Goal: Feedback & Contribution: Leave review/rating

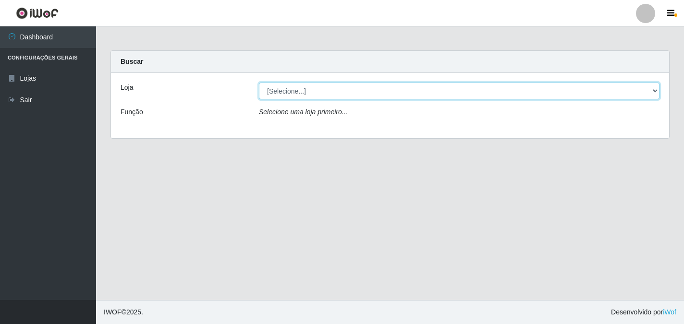
click at [388, 90] on select "[Selecione...] Atacado Vem - [STREET_ADDRESS]" at bounding box center [459, 91] width 401 height 17
select select "455"
click at [259, 83] on select "[Selecione...] Atacado Vem - [STREET_ADDRESS]" at bounding box center [459, 91] width 401 height 17
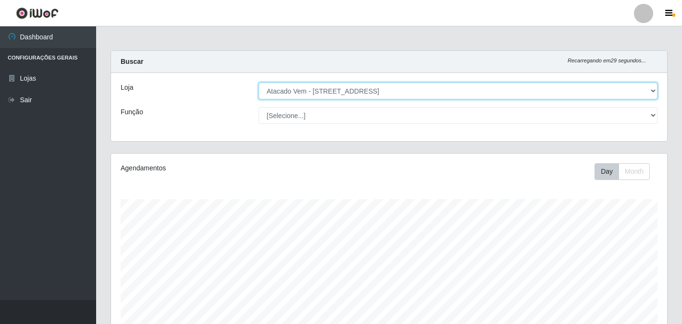
scroll to position [199, 556]
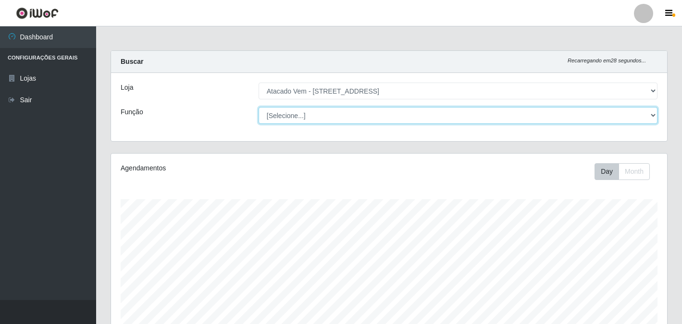
click at [301, 114] on select "[Selecione...] Carregador e Descarregador de Caminhão Carregador e Descarregado…" at bounding box center [458, 115] width 399 height 17
click at [298, 122] on select "[Selecione...] Carregador e Descarregador de Caminhão Carregador e Descarregado…" at bounding box center [458, 115] width 399 height 17
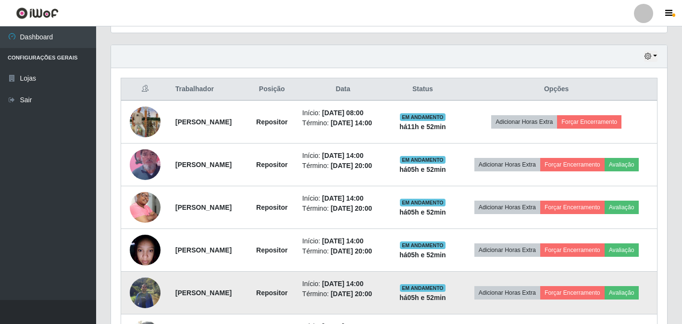
scroll to position [336, 0]
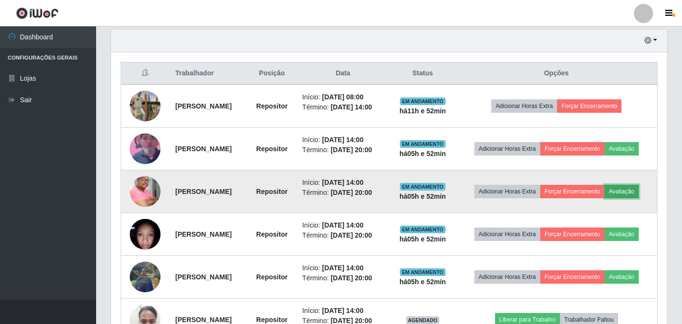
click at [630, 190] on button "Avaliação" at bounding box center [622, 191] width 34 height 13
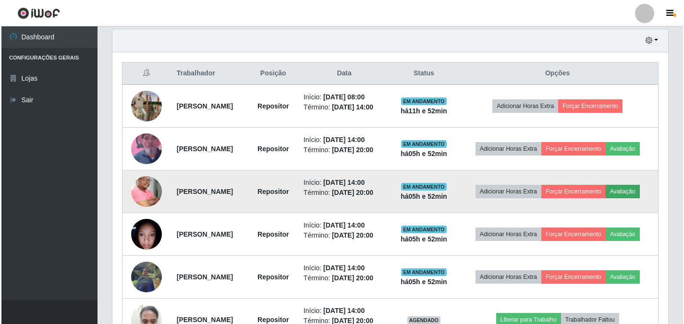
scroll to position [199, 550]
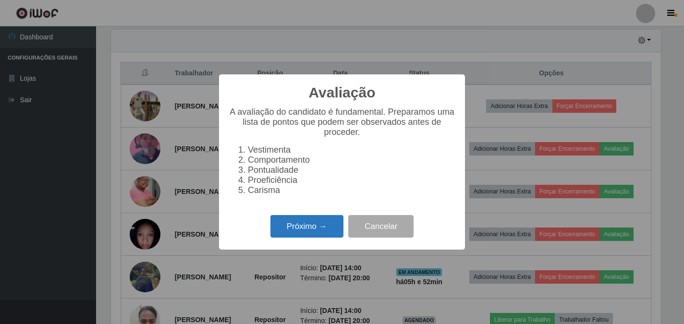
click at [310, 222] on button "Próximo →" at bounding box center [307, 226] width 73 height 23
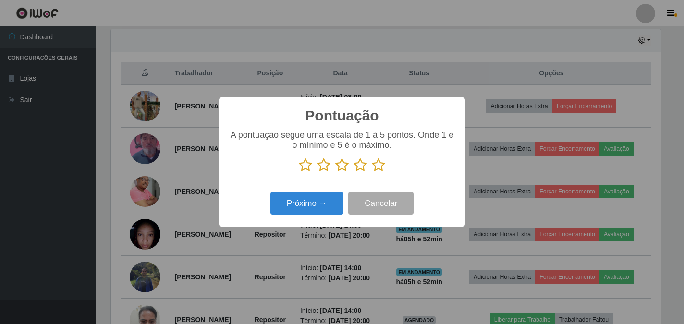
scroll to position [480404, 480053]
click at [373, 167] on icon at bounding box center [378, 165] width 13 height 14
click at [372, 173] on input "radio" at bounding box center [372, 173] width 0 height 0
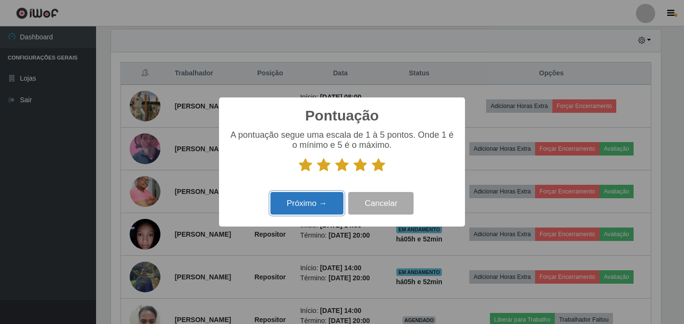
click at [311, 197] on button "Próximo →" at bounding box center [307, 203] width 73 height 23
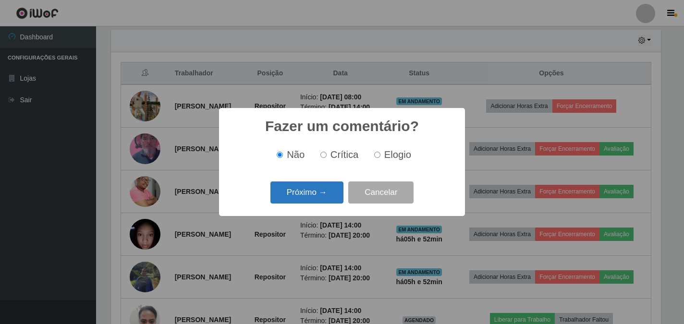
click at [312, 198] on button "Próximo →" at bounding box center [307, 193] width 73 height 23
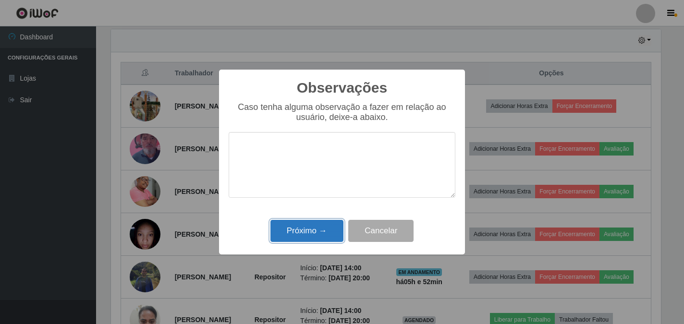
click at [314, 233] on button "Próximo →" at bounding box center [307, 231] width 73 height 23
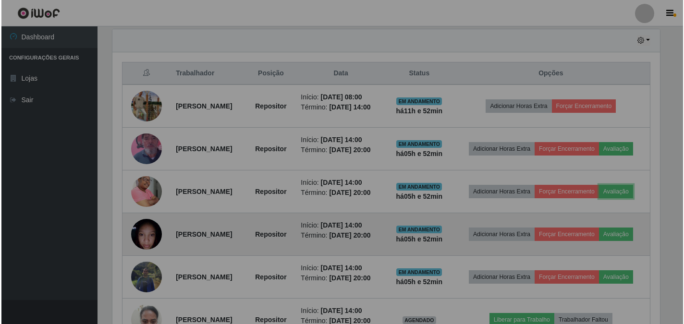
scroll to position [199, 556]
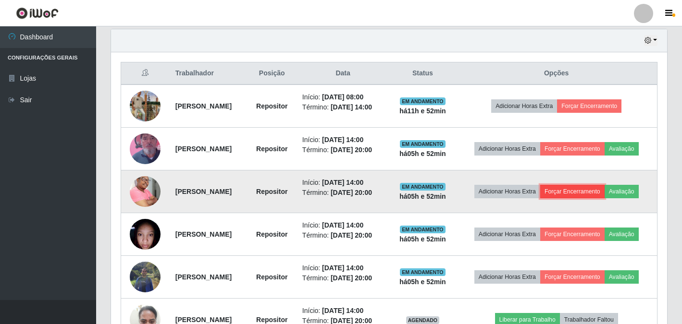
click at [580, 192] on button "Forçar Encerramento" at bounding box center [572, 191] width 64 height 13
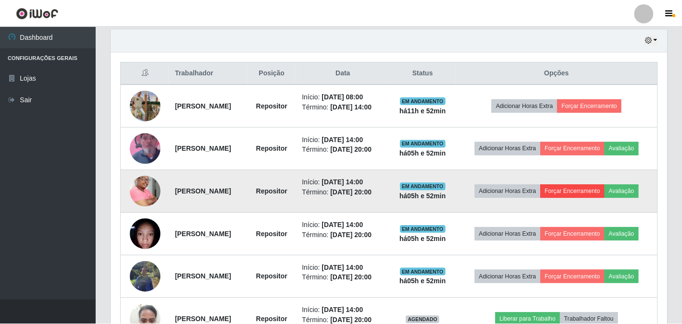
scroll to position [199, 550]
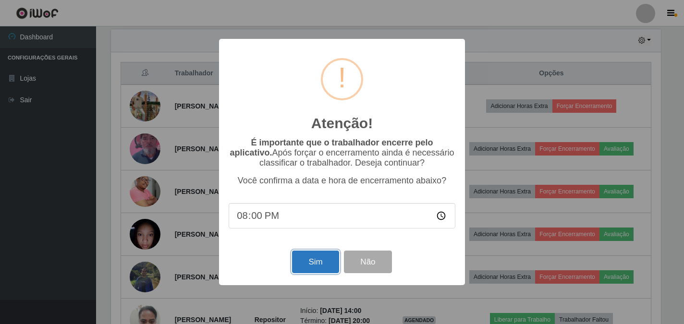
click at [306, 261] on button "Sim" at bounding box center [315, 262] width 47 height 23
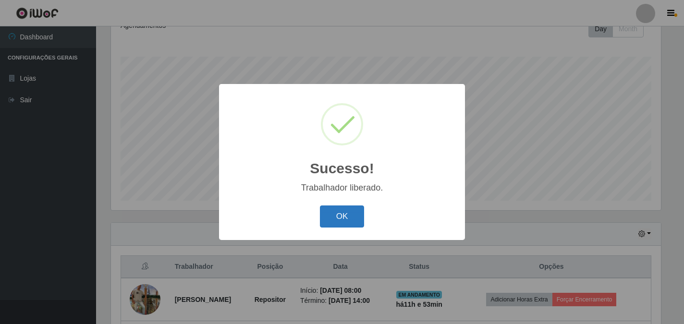
click at [336, 226] on button "OK" at bounding box center [342, 217] width 45 height 23
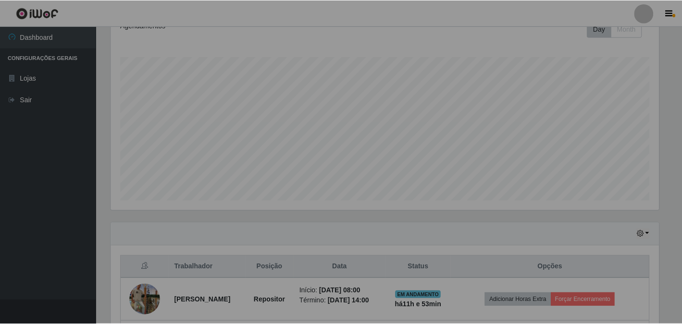
scroll to position [199, 556]
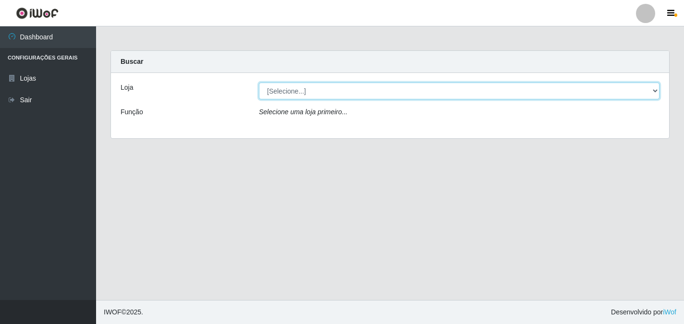
click at [654, 90] on select "[Selecione...] Atacado Vem - [STREET_ADDRESS]" at bounding box center [459, 91] width 401 height 17
select select "455"
click at [259, 83] on select "[Selecione...] Atacado Vem - [STREET_ADDRESS]" at bounding box center [459, 91] width 401 height 17
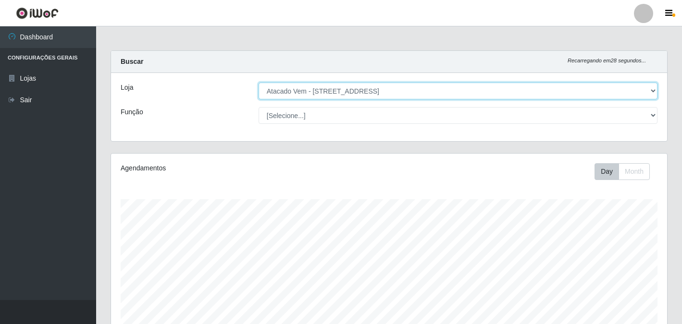
scroll to position [199, 556]
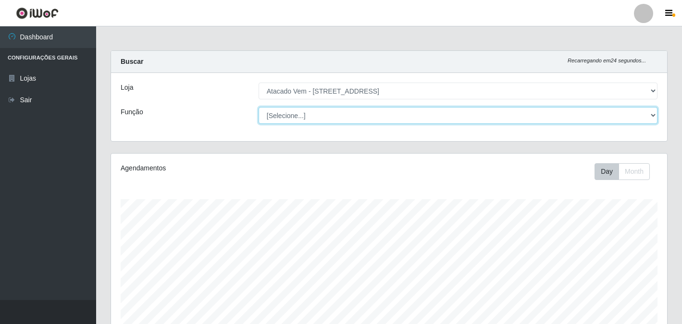
click at [652, 119] on select "[Selecione...] Carregador e Descarregador de Caminhão Carregador e Descarregado…" at bounding box center [458, 115] width 399 height 17
select select "24"
click at [259, 107] on select "[Selecione...] Carregador e Descarregador de Caminhão Carregador e Descarregado…" at bounding box center [458, 115] width 399 height 17
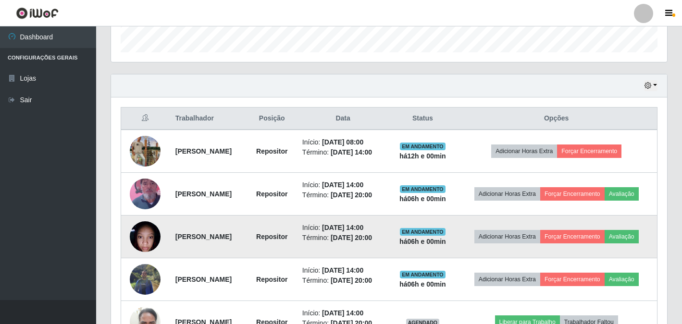
scroll to position [309, 0]
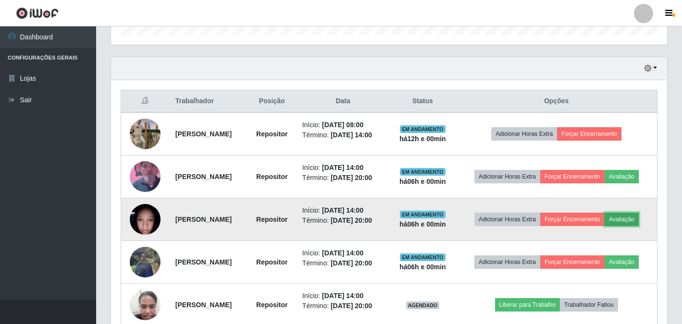
click at [632, 218] on button "Avaliação" at bounding box center [622, 219] width 34 height 13
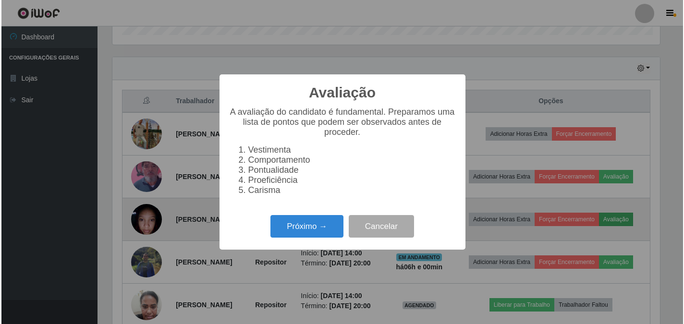
scroll to position [199, 550]
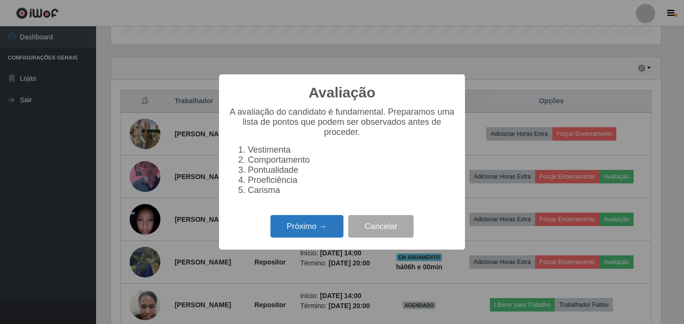
click at [300, 228] on button "Próximo →" at bounding box center [307, 226] width 73 height 23
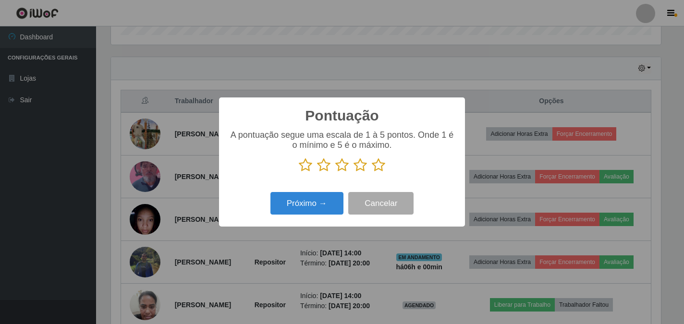
scroll to position [480404, 480053]
click at [376, 168] on icon at bounding box center [378, 165] width 13 height 14
click at [372, 173] on input "radio" at bounding box center [372, 173] width 0 height 0
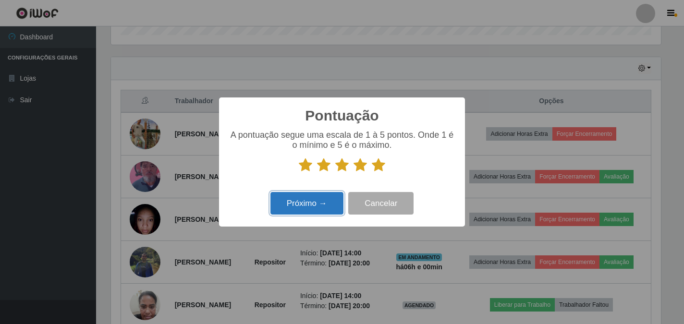
click at [300, 211] on button "Próximo →" at bounding box center [307, 203] width 73 height 23
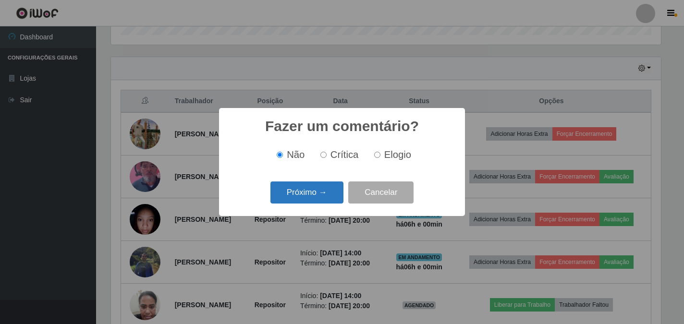
click at [308, 193] on button "Próximo →" at bounding box center [307, 193] width 73 height 23
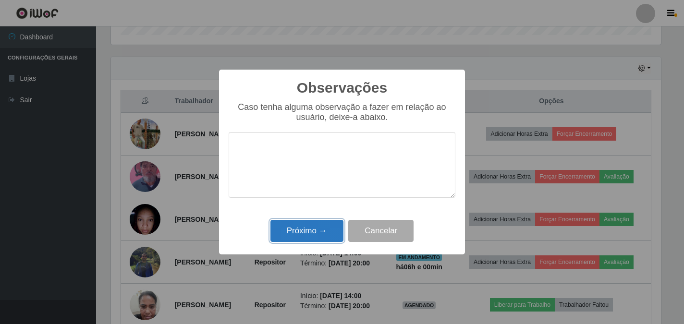
click at [307, 228] on button "Próximo →" at bounding box center [307, 231] width 73 height 23
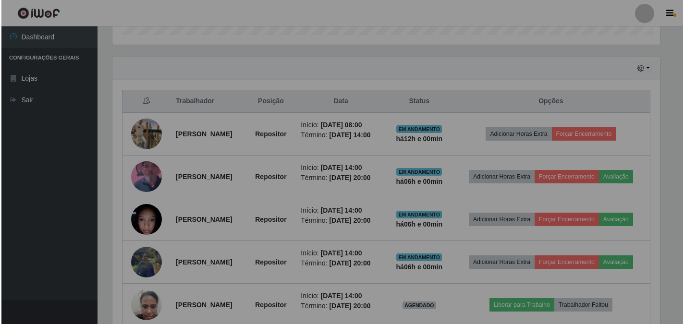
scroll to position [199, 556]
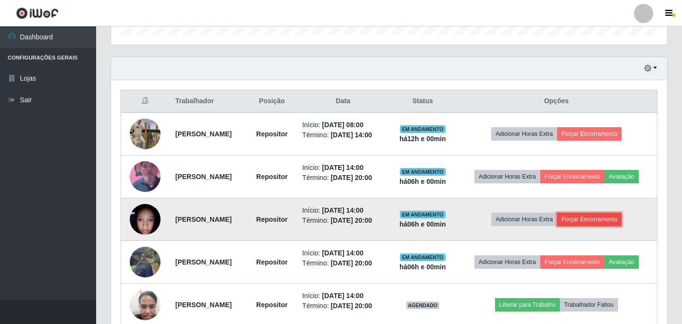
click at [584, 219] on button "Forçar Encerramento" at bounding box center [589, 219] width 64 height 13
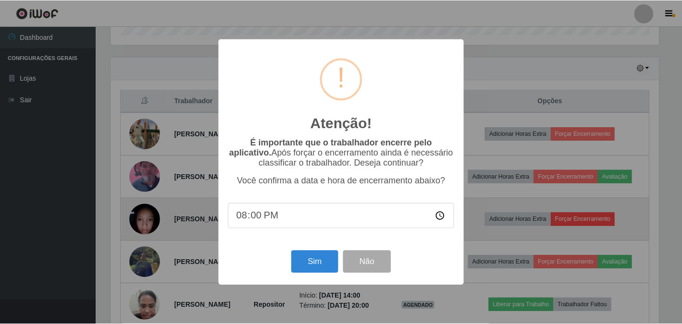
scroll to position [199, 550]
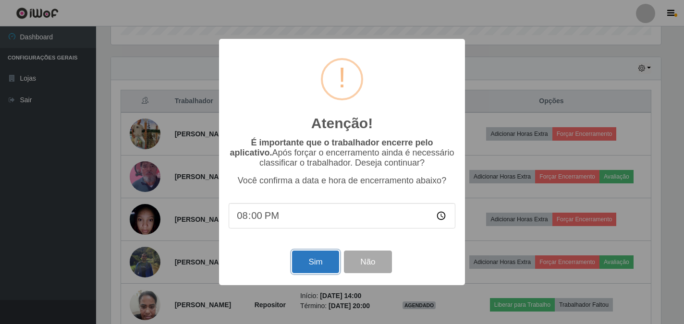
click at [319, 260] on button "Sim" at bounding box center [315, 262] width 47 height 23
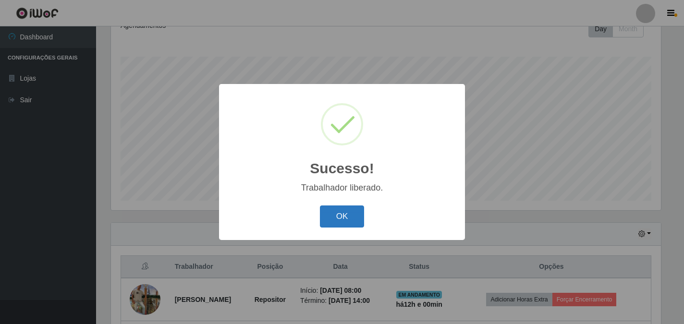
click at [347, 218] on button "OK" at bounding box center [342, 217] width 45 height 23
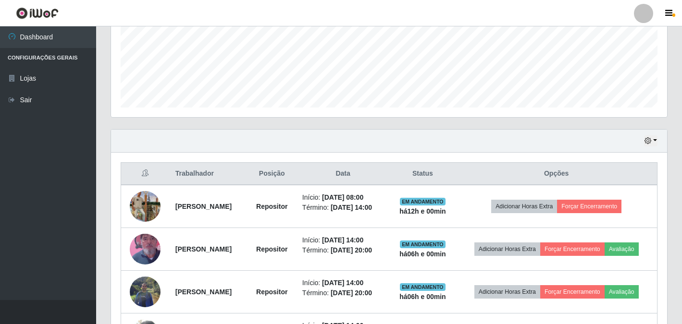
scroll to position [239, 0]
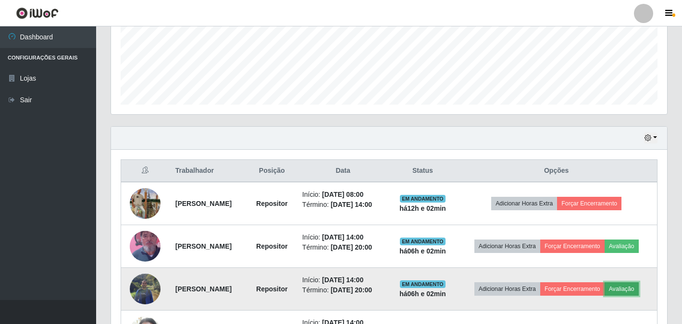
click at [625, 289] on button "Avaliação" at bounding box center [622, 289] width 34 height 13
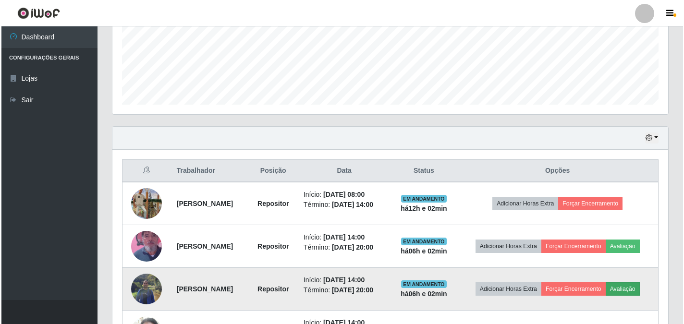
scroll to position [199, 550]
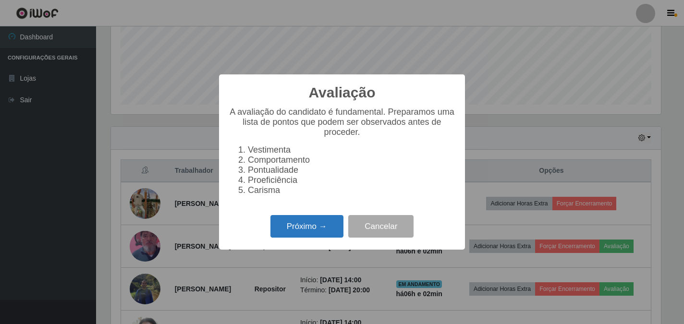
click at [325, 230] on button "Próximo →" at bounding box center [307, 226] width 73 height 23
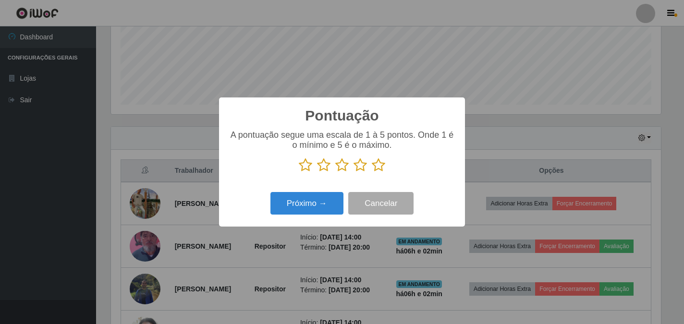
click at [380, 169] on icon at bounding box center [378, 165] width 13 height 14
click at [372, 173] on input "radio" at bounding box center [372, 173] width 0 height 0
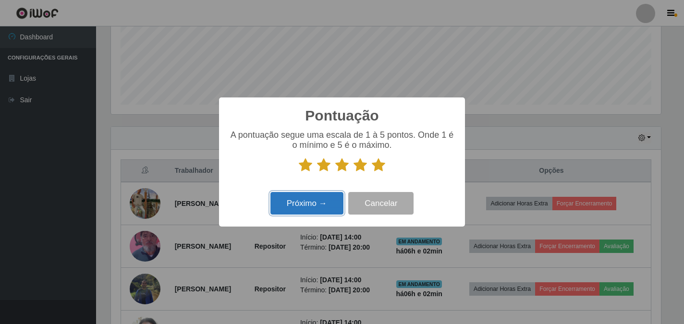
click at [318, 201] on button "Próximo →" at bounding box center [307, 203] width 73 height 23
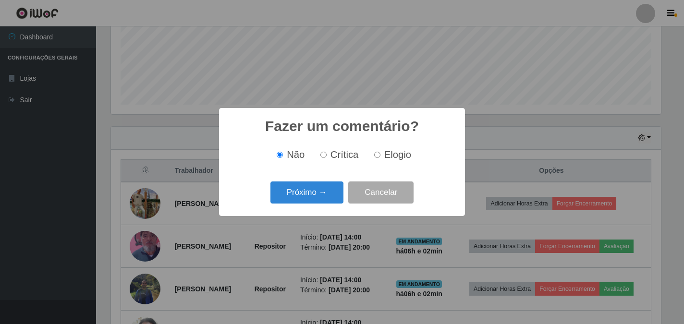
click at [380, 159] on label "Elogio" at bounding box center [391, 154] width 41 height 11
click at [380, 158] on input "Elogio" at bounding box center [377, 155] width 6 height 6
radio input "true"
click at [299, 199] on button "Próximo →" at bounding box center [307, 193] width 73 height 23
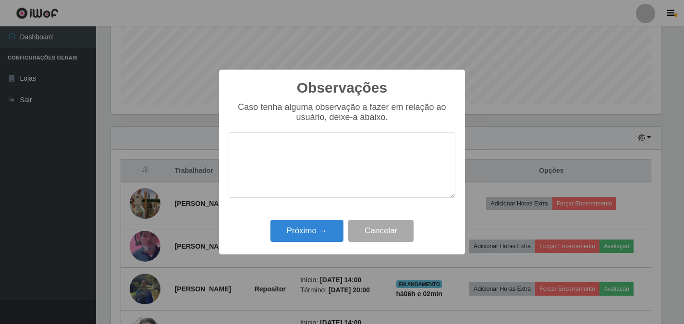
click at [299, 197] on textarea at bounding box center [342, 165] width 227 height 66
type textarea "BOM TRABALHO"
click at [308, 227] on button "Próximo →" at bounding box center [307, 231] width 73 height 23
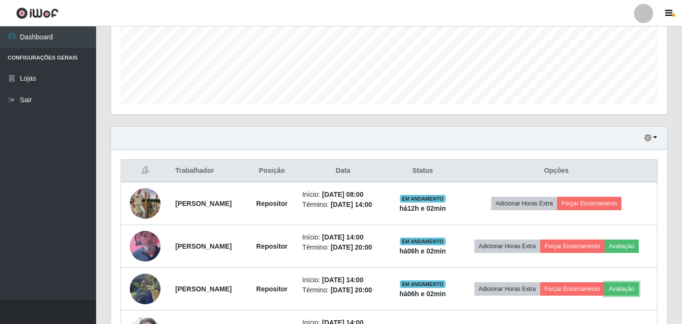
scroll to position [199, 556]
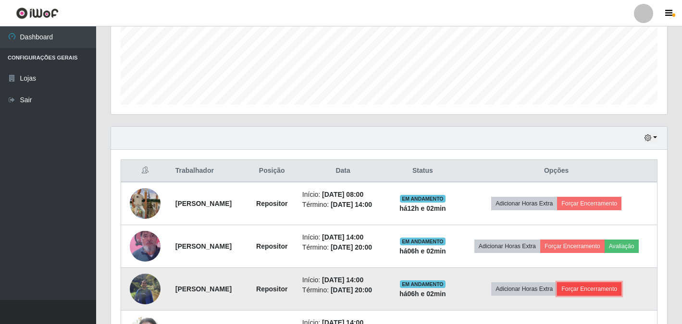
click at [612, 286] on button "Forçar Encerramento" at bounding box center [589, 289] width 64 height 13
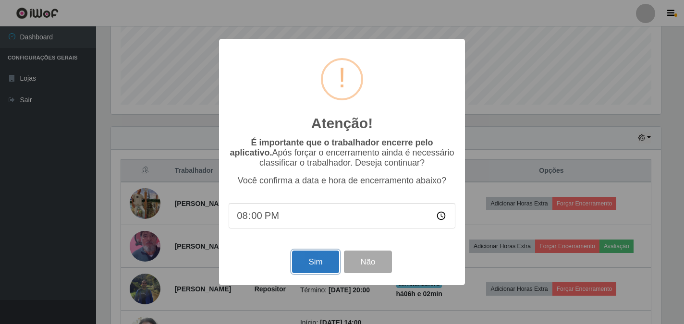
click at [315, 261] on button "Sim" at bounding box center [315, 262] width 47 height 23
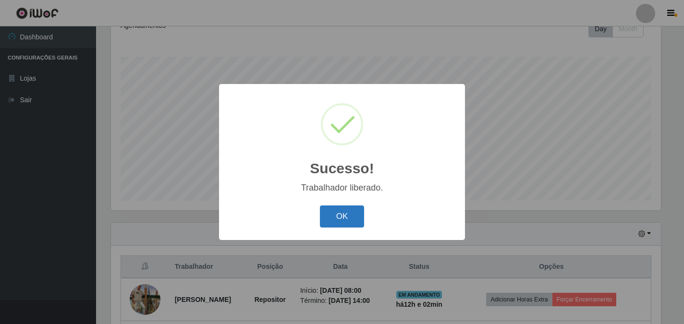
click at [349, 214] on button "OK" at bounding box center [342, 217] width 45 height 23
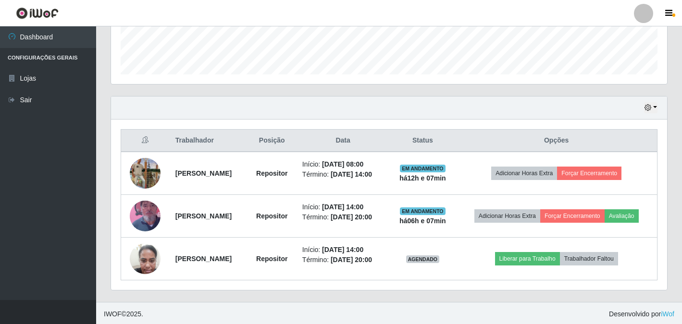
scroll to position [271, 0]
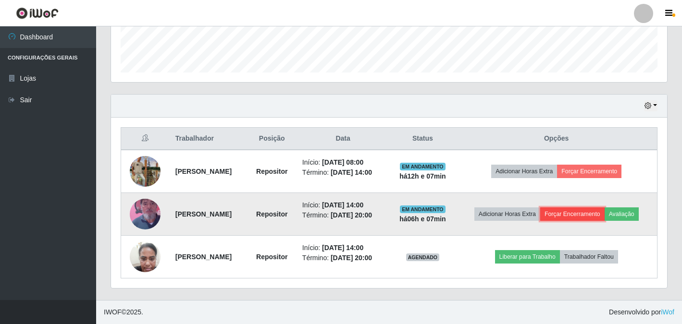
click at [577, 214] on button "Forçar Encerramento" at bounding box center [572, 214] width 64 height 13
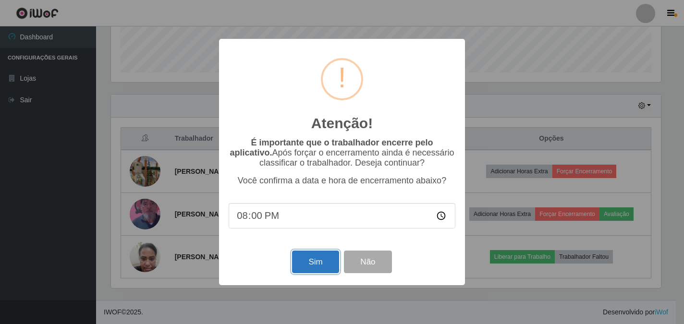
click at [315, 272] on button "Sim" at bounding box center [315, 262] width 47 height 23
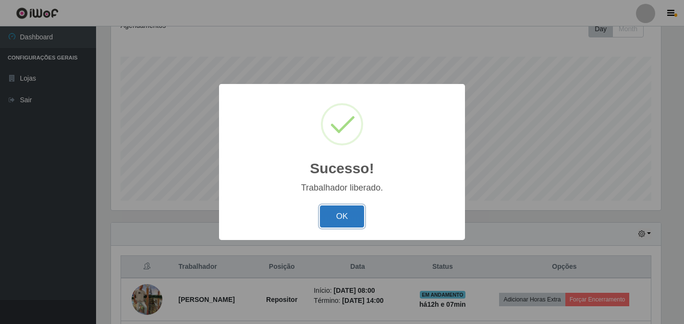
click at [349, 219] on button "OK" at bounding box center [342, 217] width 45 height 23
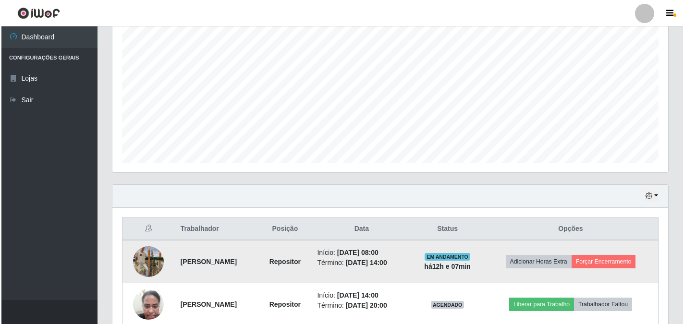
scroll to position [228, 0]
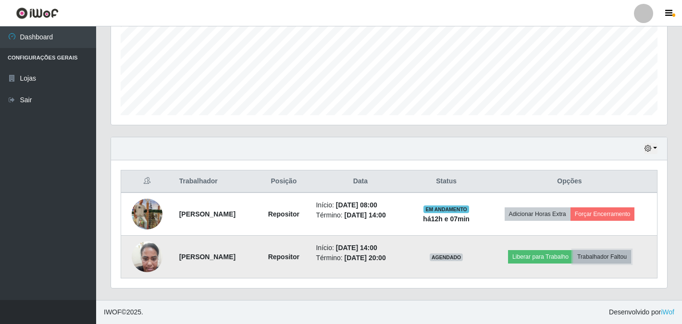
click at [604, 262] on button "Trabalhador Faltou" at bounding box center [602, 256] width 58 height 13
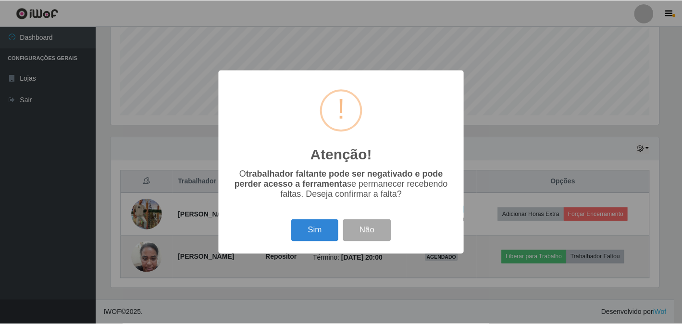
scroll to position [199, 550]
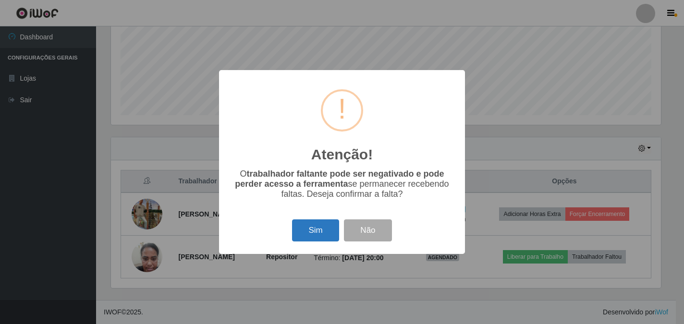
click at [309, 229] on button "Sim" at bounding box center [315, 231] width 47 height 23
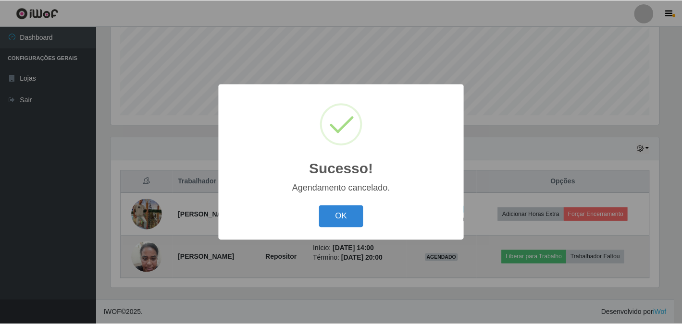
scroll to position [186, 0]
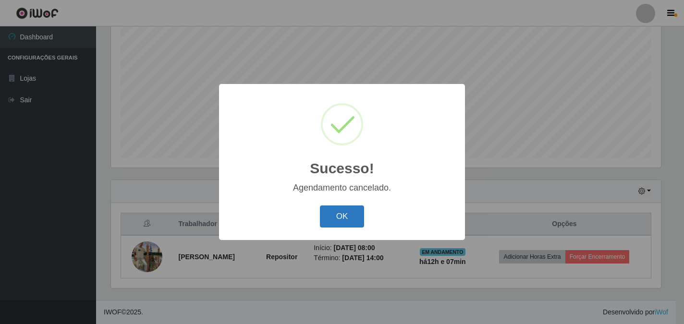
click at [354, 214] on button "OK" at bounding box center [342, 217] width 45 height 23
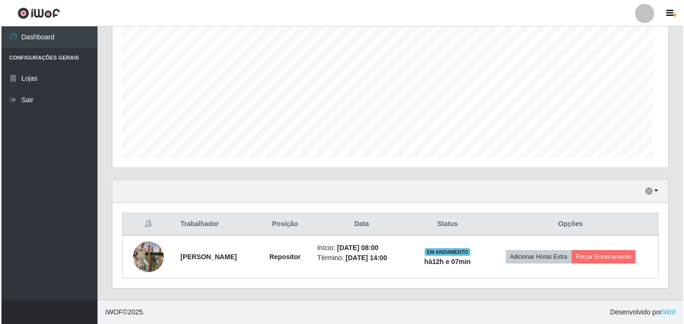
scroll to position [199, 556]
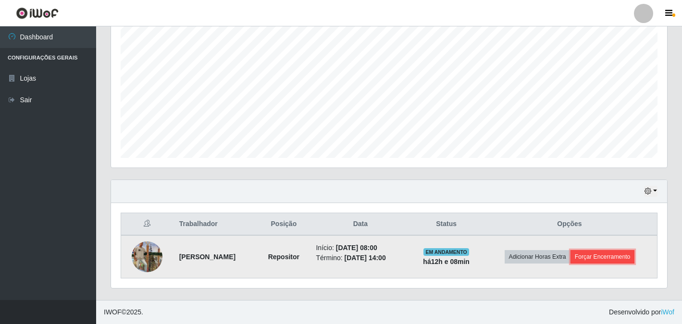
click at [619, 264] on button "Forçar Encerramento" at bounding box center [602, 256] width 64 height 13
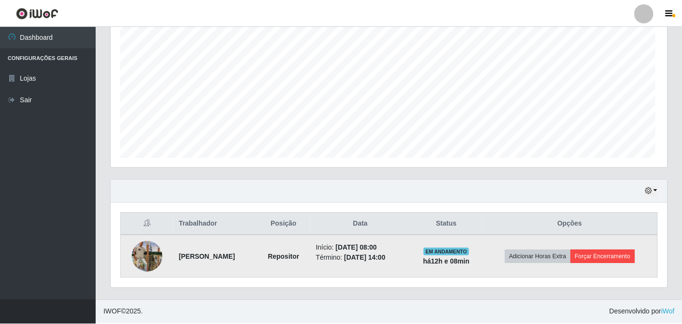
scroll to position [199, 550]
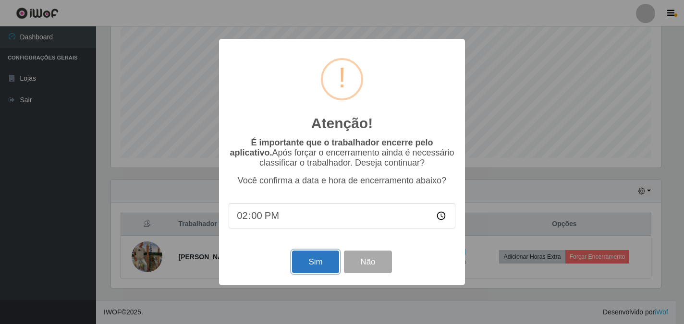
click at [303, 271] on button "Sim" at bounding box center [315, 262] width 47 height 23
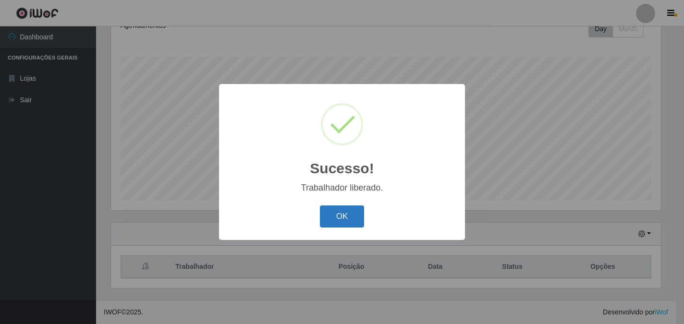
click at [329, 220] on button "OK" at bounding box center [342, 217] width 45 height 23
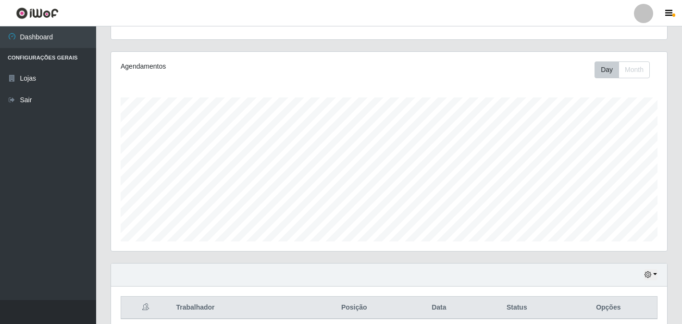
scroll to position [143, 0]
